Goal: Task Accomplishment & Management: Manage account settings

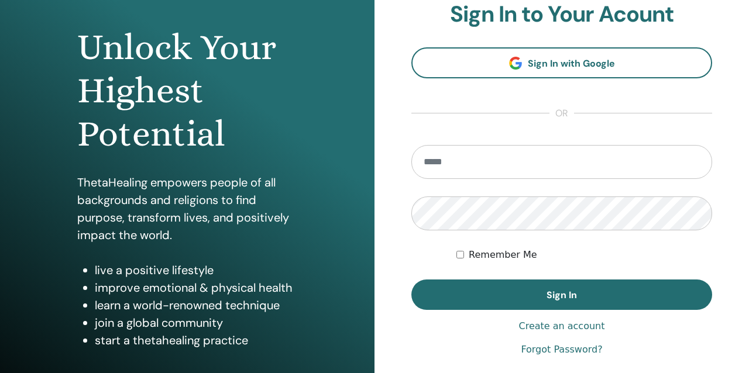
scroll to position [121, 0]
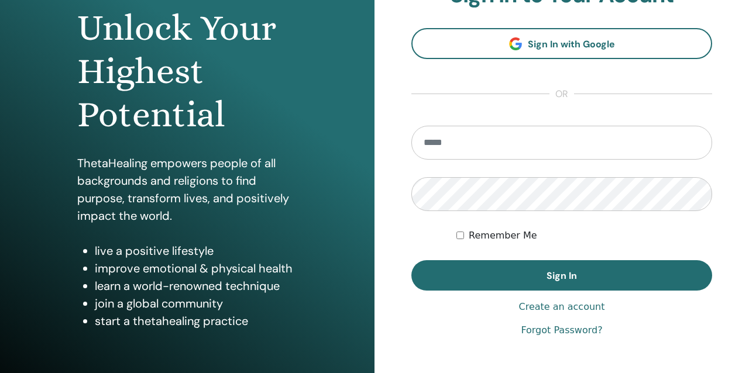
type input "**********"
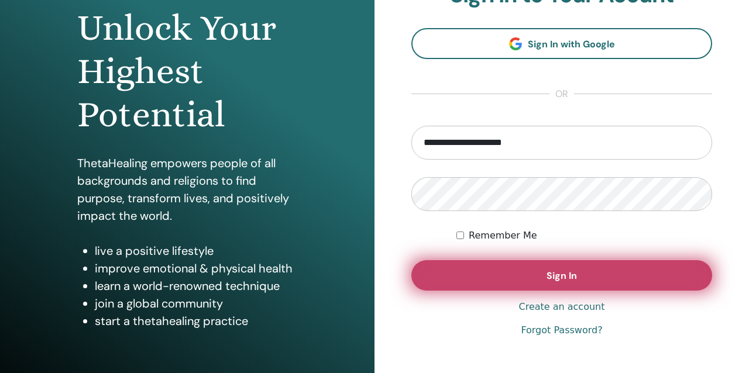
click at [549, 277] on span "Sign In" at bounding box center [561, 276] width 30 height 12
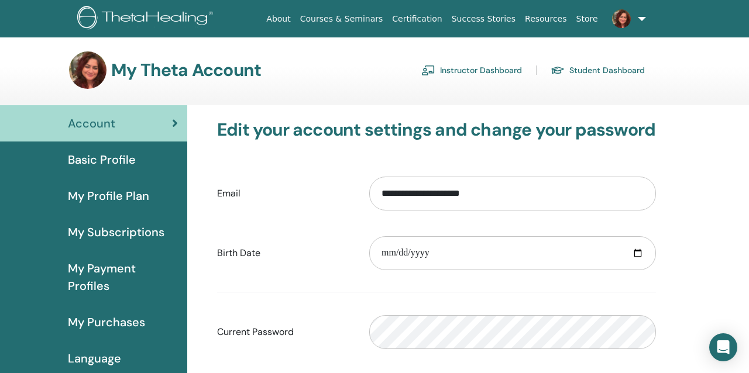
click at [88, 66] on img at bounding box center [87, 69] width 37 height 37
click at [119, 128] on div "Account" at bounding box center [93, 124] width 168 height 18
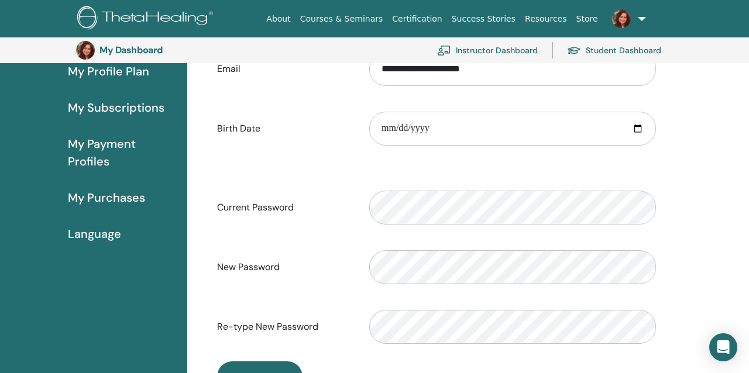
scroll to position [140, 0]
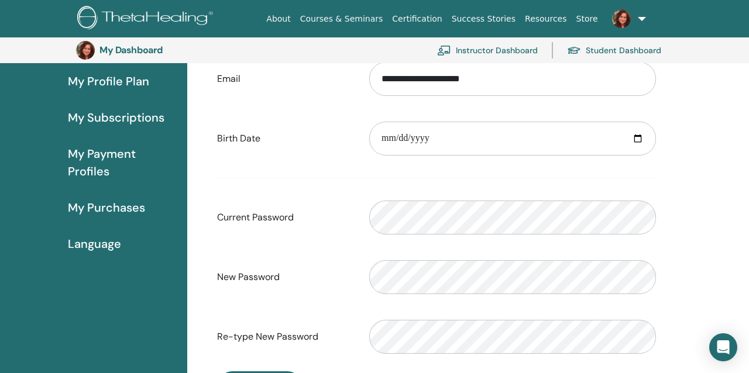
click at [107, 116] on span "My Subscriptions" at bounding box center [116, 118] width 97 height 18
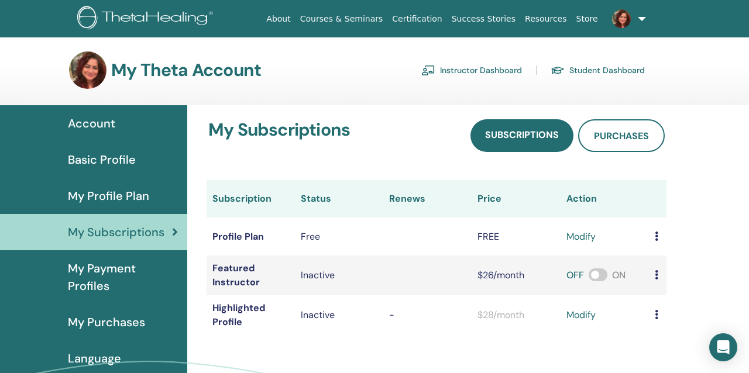
click at [71, 160] on span "Basic Profile" at bounding box center [102, 160] width 68 height 18
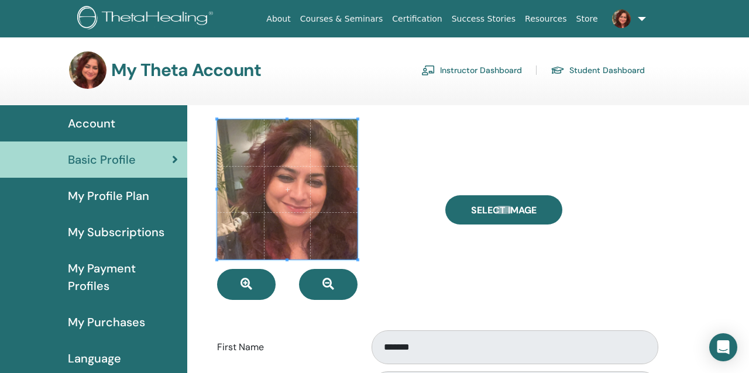
click at [428, 149] on div at bounding box center [322, 209] width 228 height 181
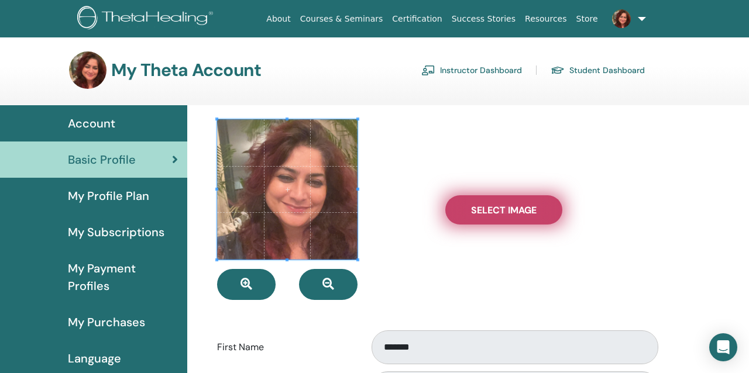
click at [527, 208] on span "Select Image" at bounding box center [504, 210] width 66 height 12
click at [511, 208] on input "Select Image" at bounding box center [503, 210] width 15 height 8
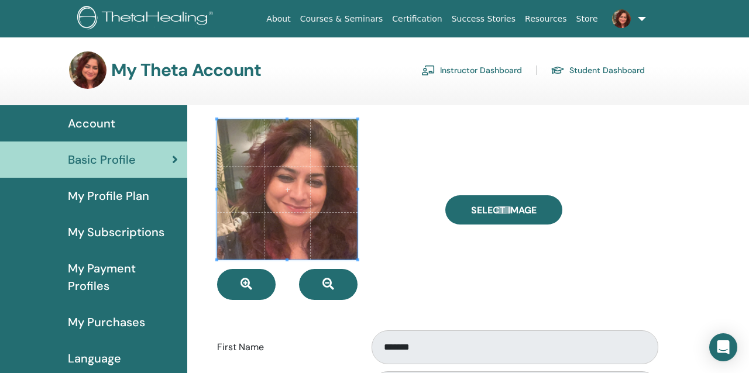
click at [448, 70] on link "Instructor Dashboard" at bounding box center [471, 70] width 101 height 19
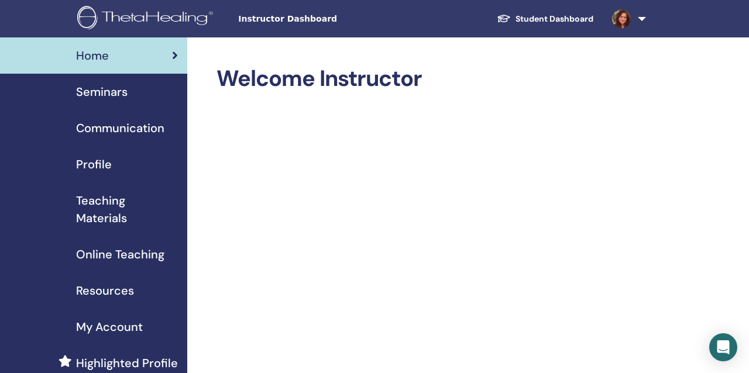
click at [94, 165] on span "Profile" at bounding box center [94, 165] width 36 height 18
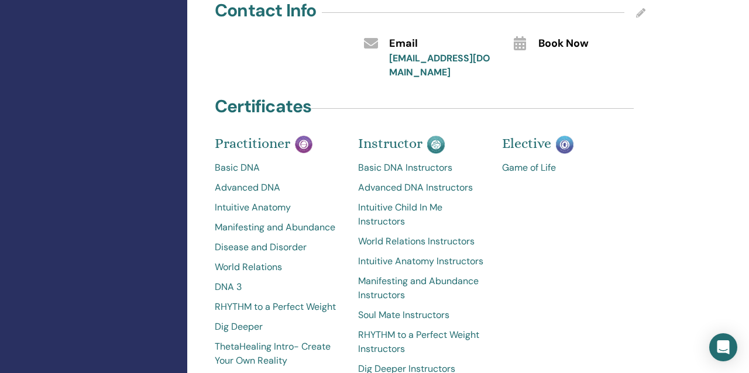
scroll to position [662, 0]
